Goal: Navigation & Orientation: Find specific page/section

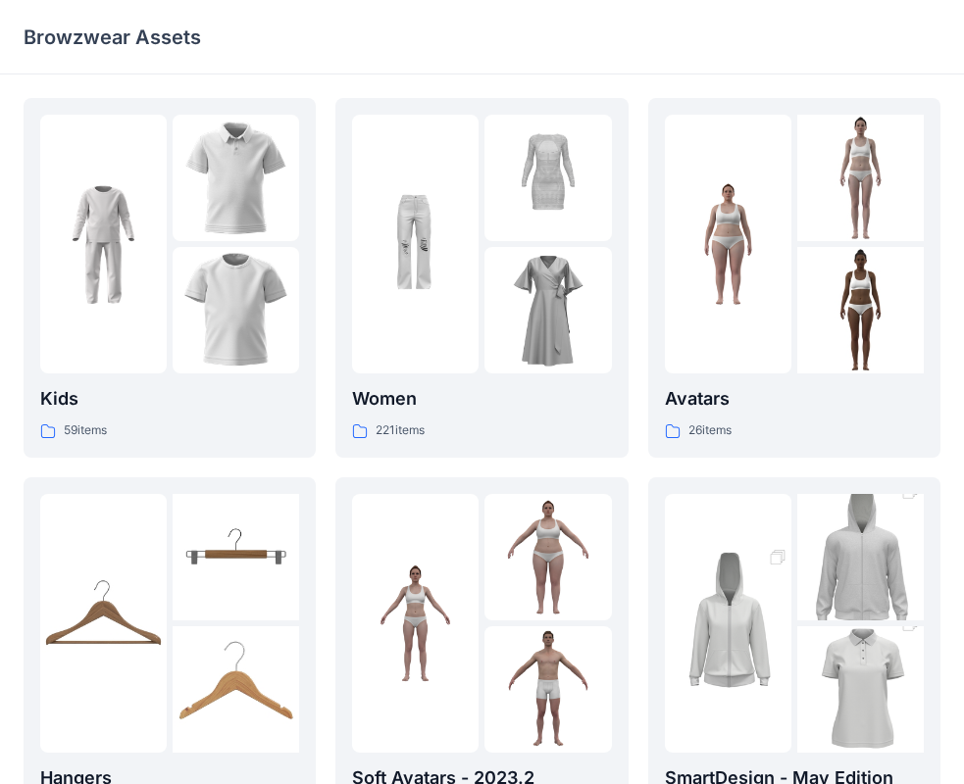
scroll to position [487, 0]
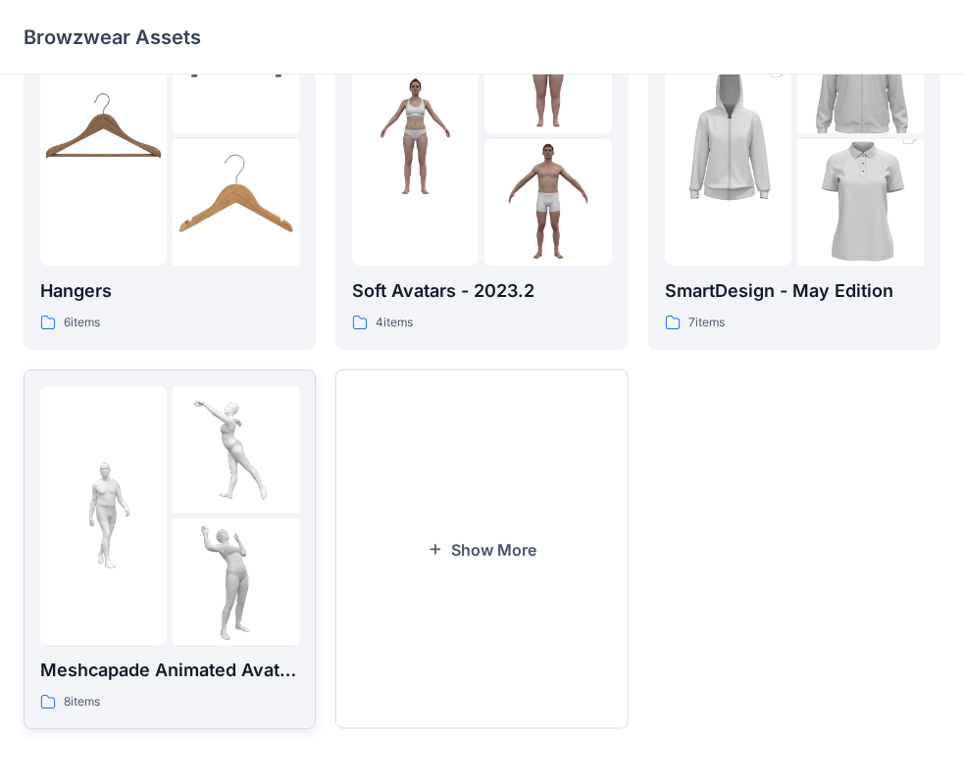
click at [243, 543] on div at bounding box center [236, 582] width 126 height 126
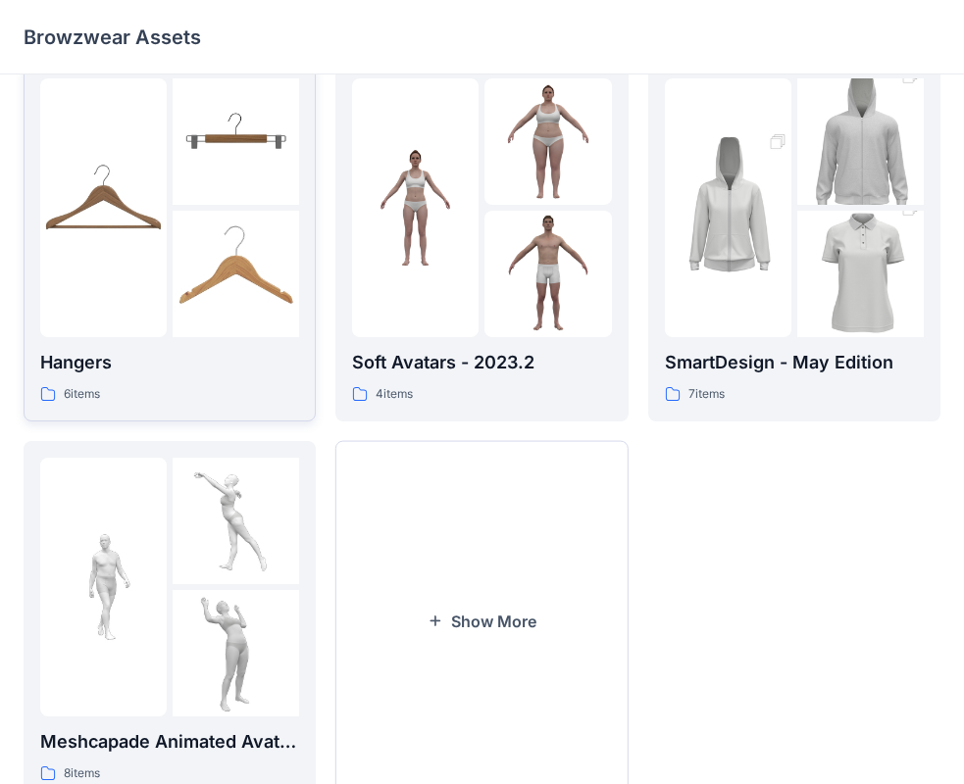
scroll to position [487, 0]
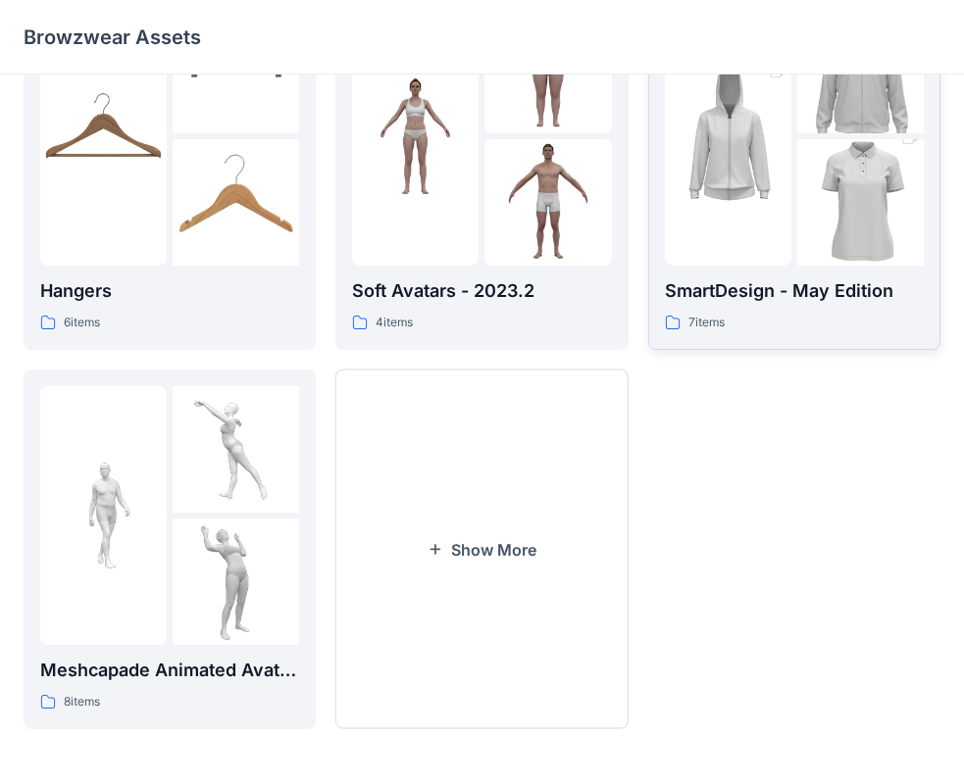
click at [897, 209] on img at bounding box center [860, 203] width 126 height 190
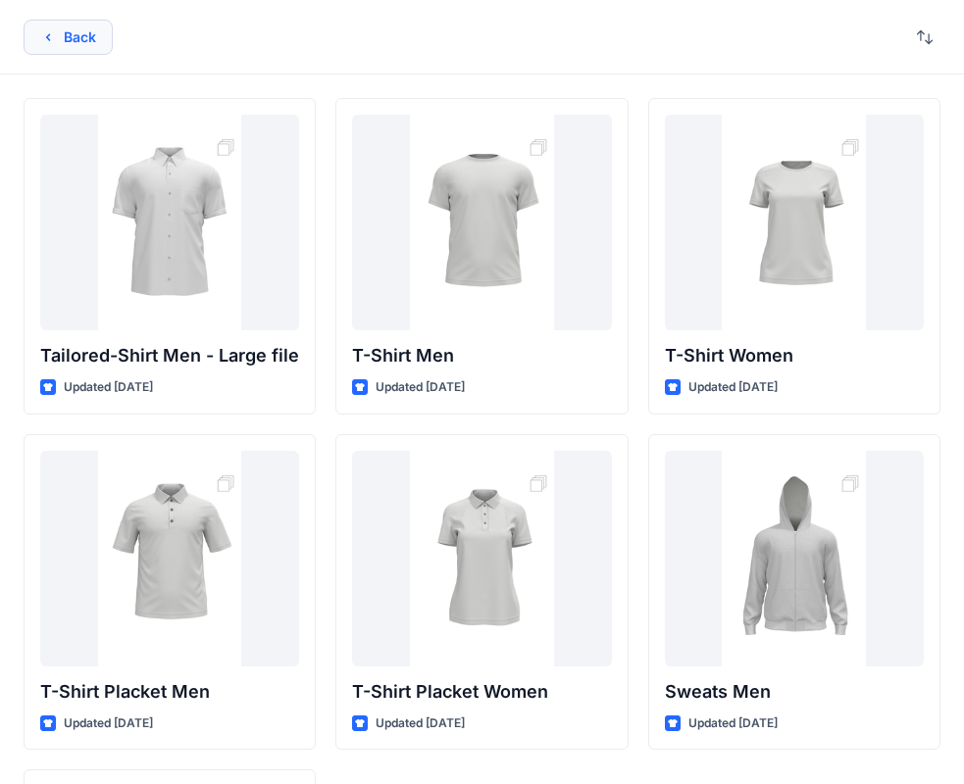
click at [79, 44] on button "Back" at bounding box center [68, 37] width 89 height 35
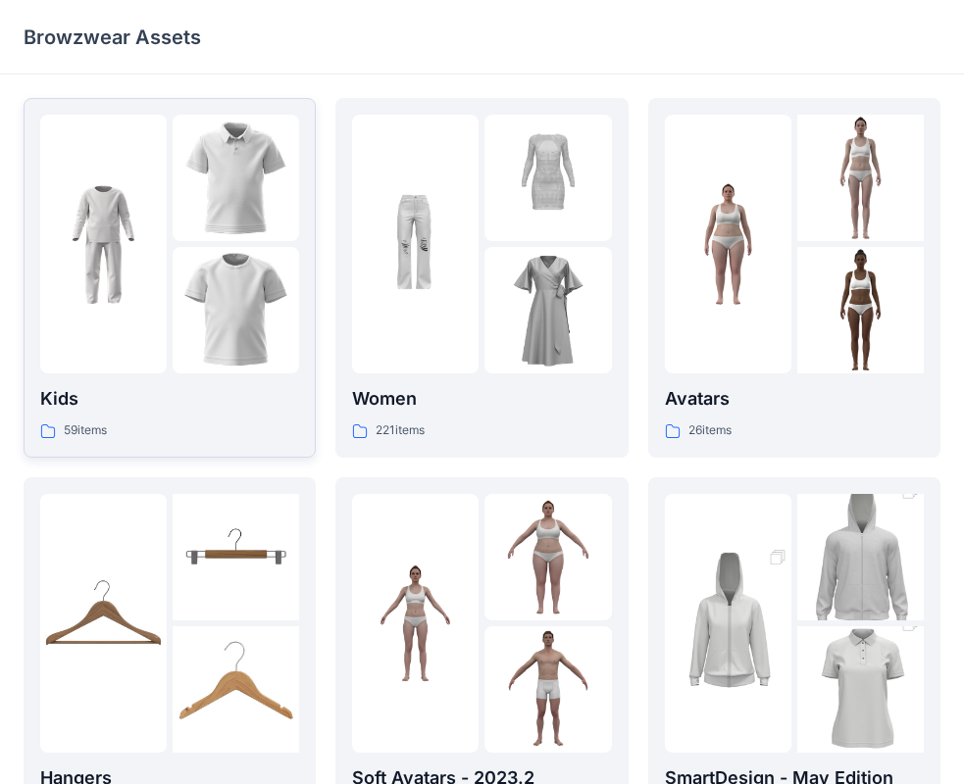
click at [183, 334] on img at bounding box center [236, 310] width 126 height 126
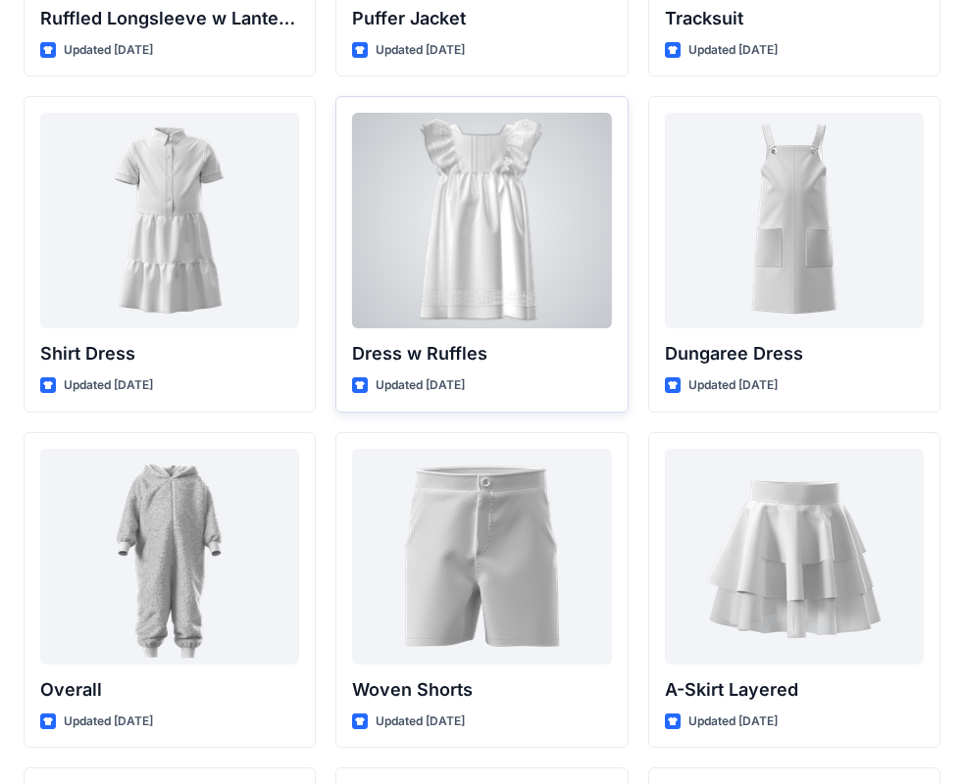
scroll to position [5052, 0]
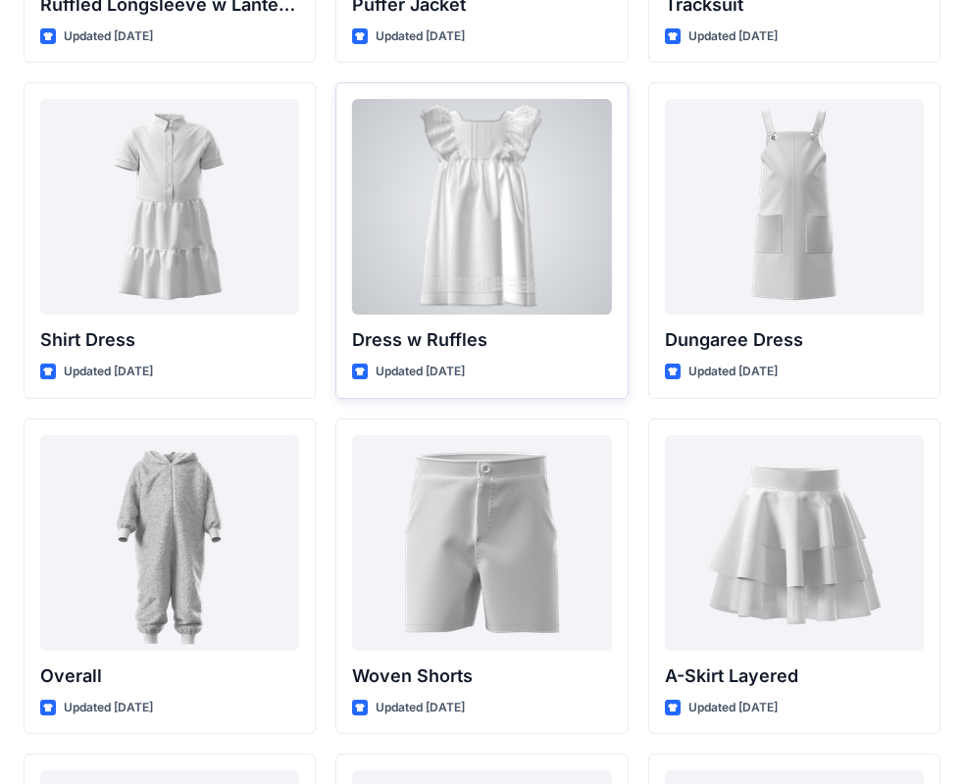
click at [458, 286] on div at bounding box center [481, 207] width 259 height 216
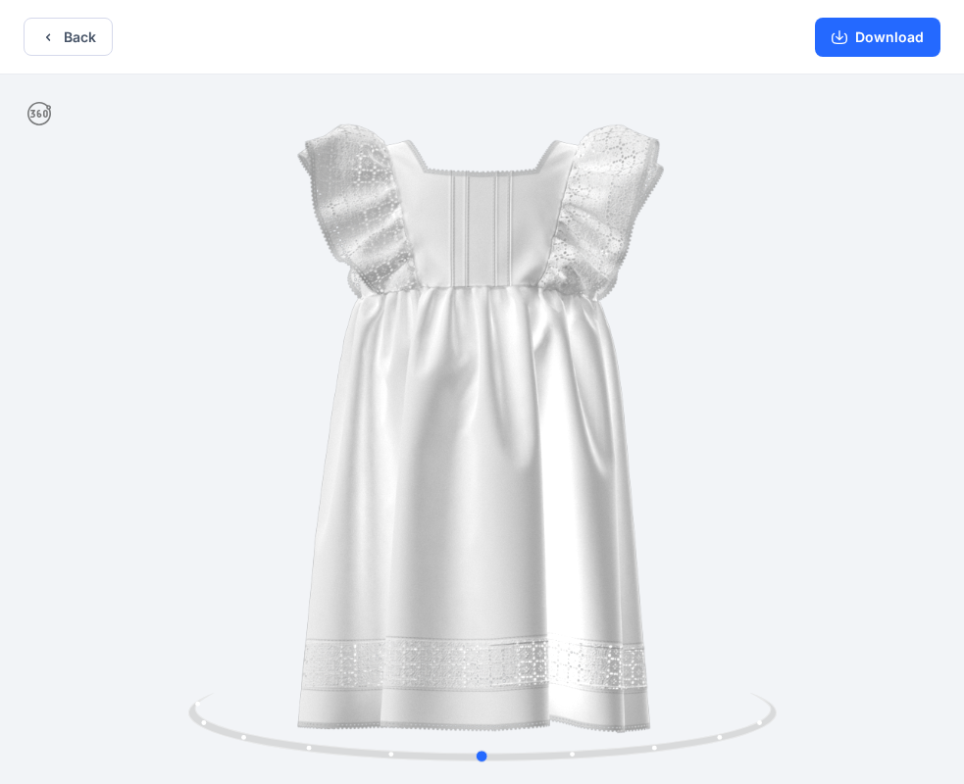
click at [448, 280] on div at bounding box center [482, 431] width 964 height 714
click at [64, 31] on button "Back" at bounding box center [68, 37] width 89 height 38
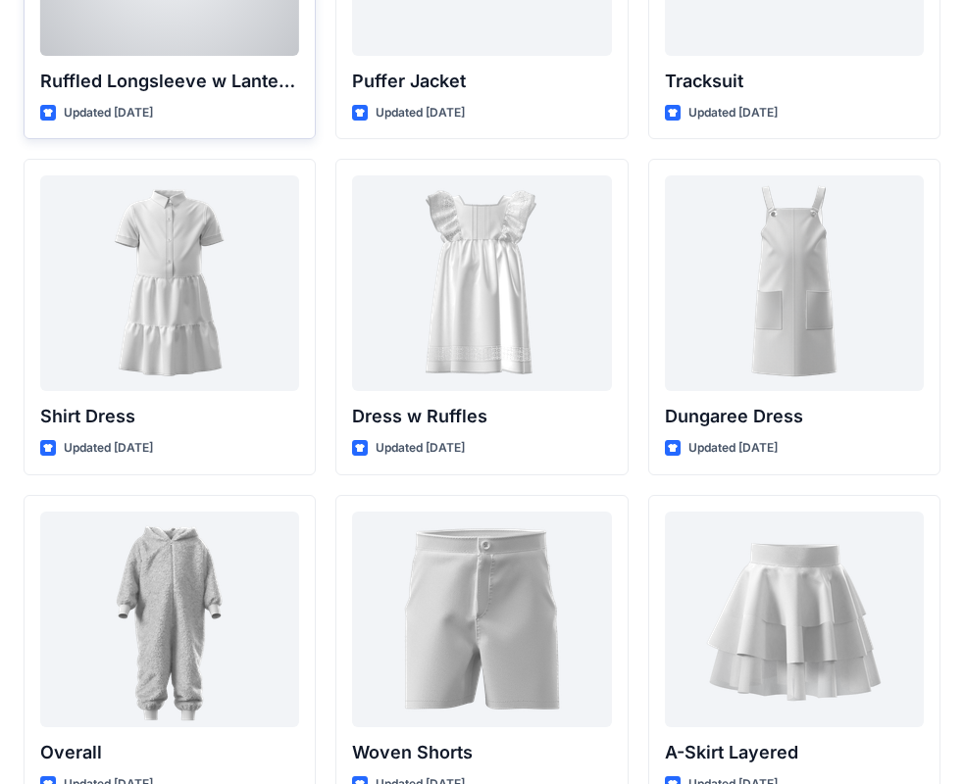
scroll to position [5053, 0]
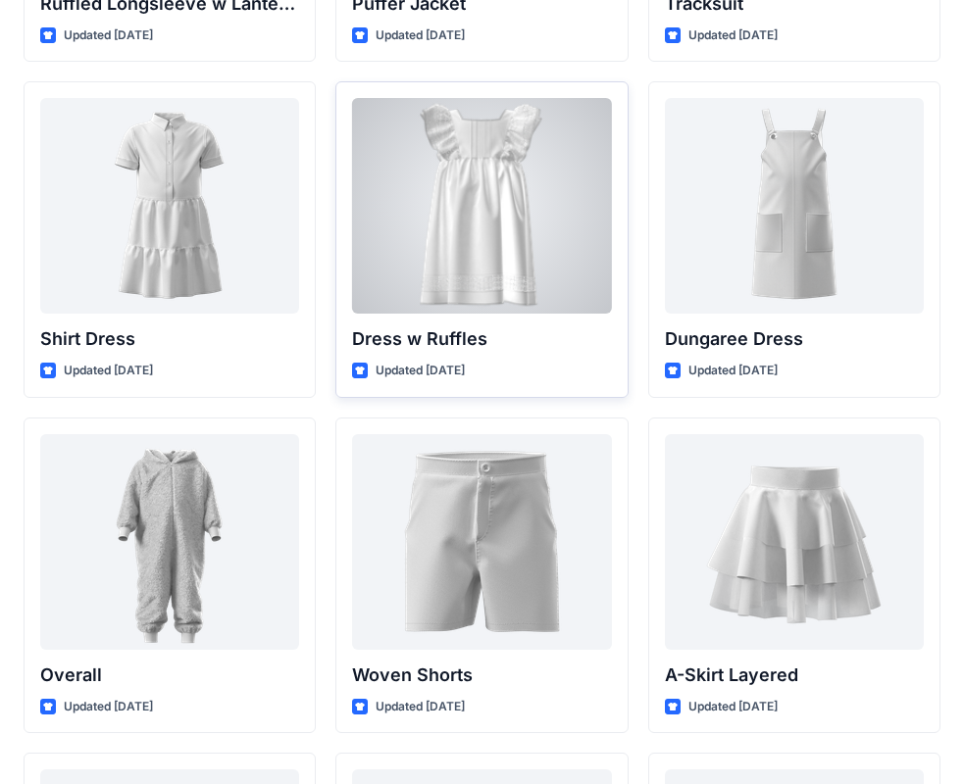
click at [437, 242] on div at bounding box center [481, 206] width 259 height 216
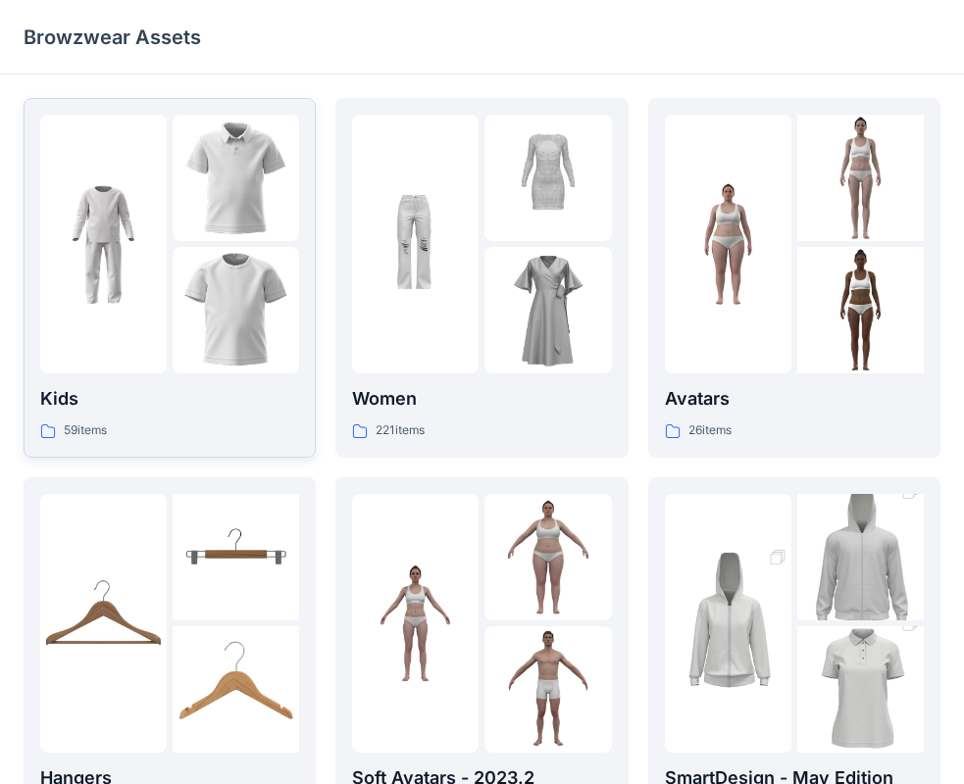
click at [128, 220] on img at bounding box center [103, 244] width 126 height 126
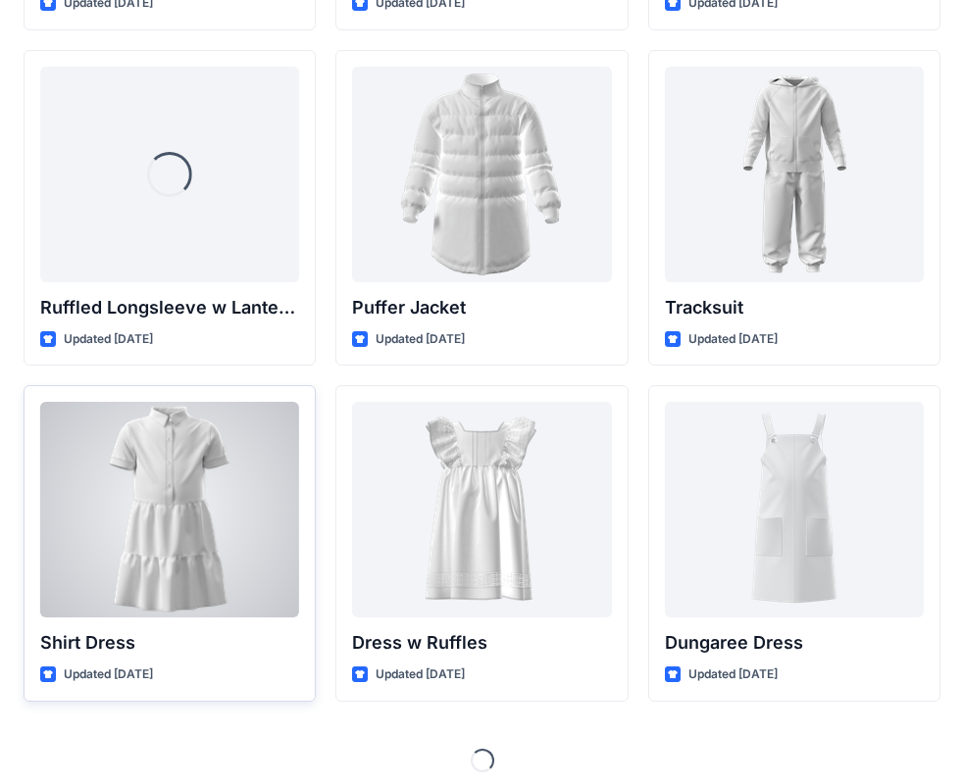
scroll to position [4761, 0]
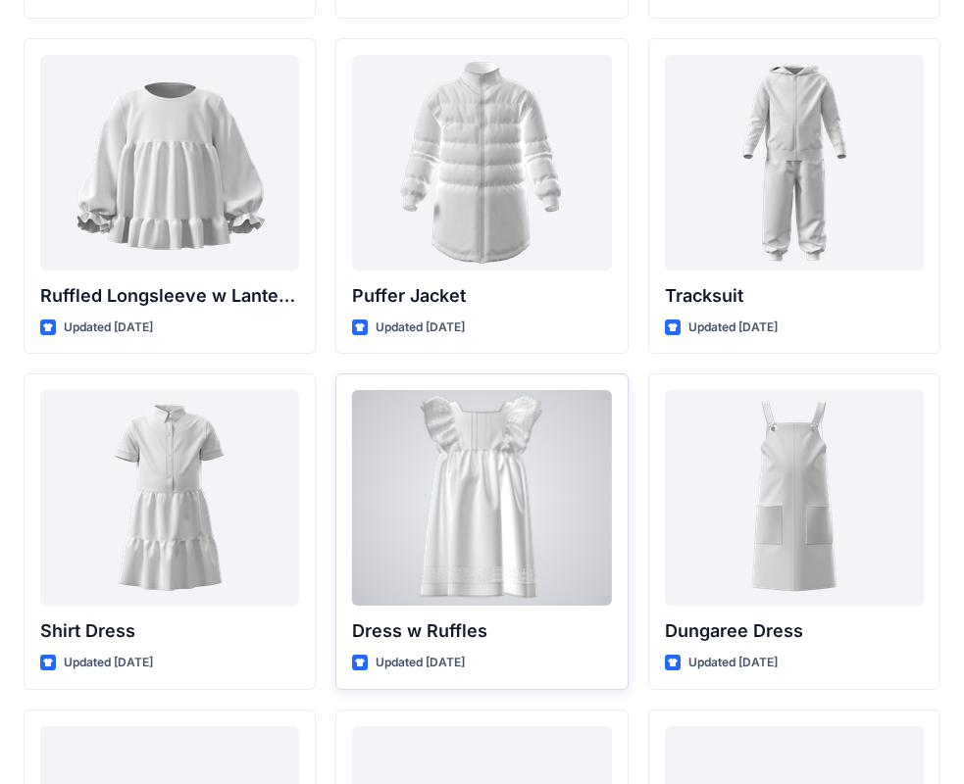
click at [474, 486] on div at bounding box center [481, 498] width 259 height 216
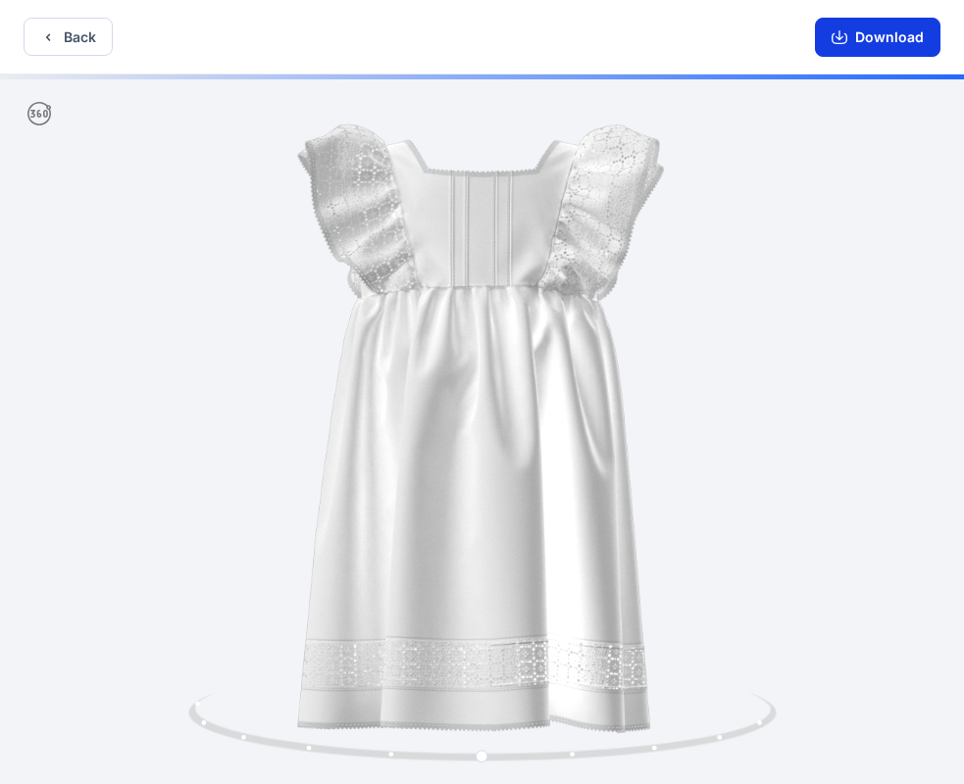
click at [840, 34] on icon "button" at bounding box center [839, 37] width 16 height 16
